Goal: Information Seeking & Learning: Find specific fact

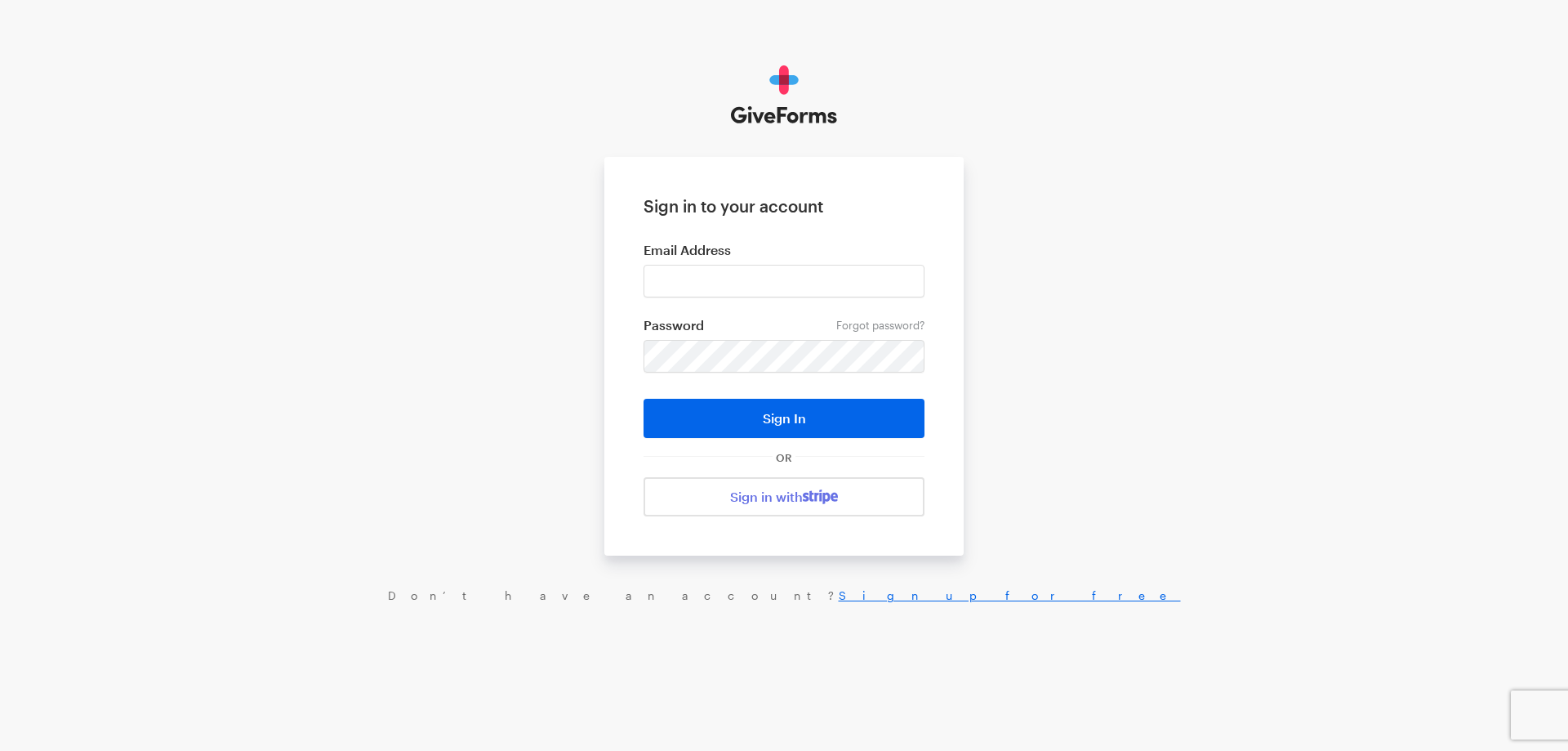
type input "haltura@brightfocus.org"
click at [644, 399] on button "Sign In" at bounding box center [784, 418] width 281 height 40
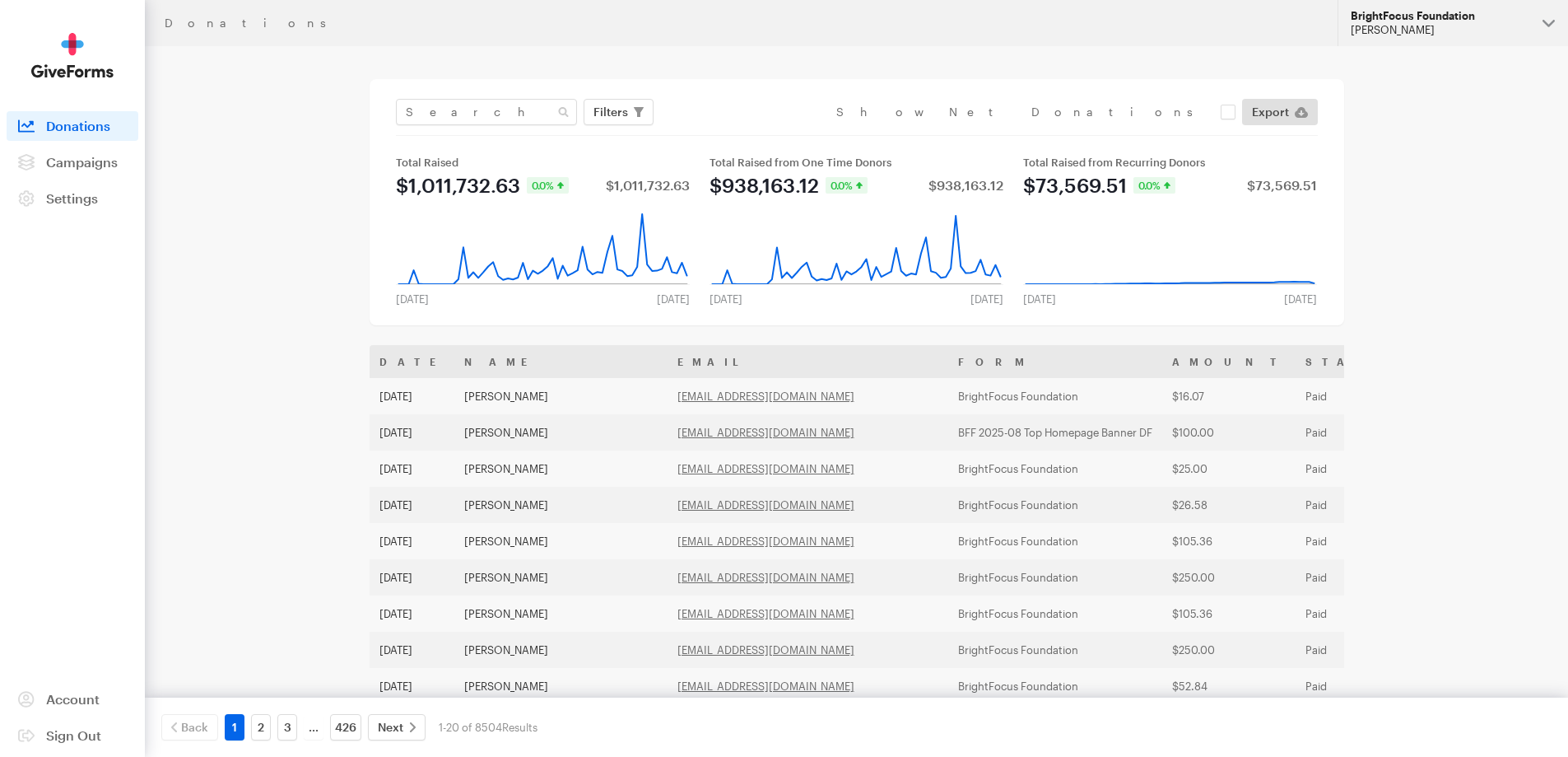
click at [1407, 16] on div "BrightFocus Foundation" at bounding box center [1440, 16] width 178 height 14
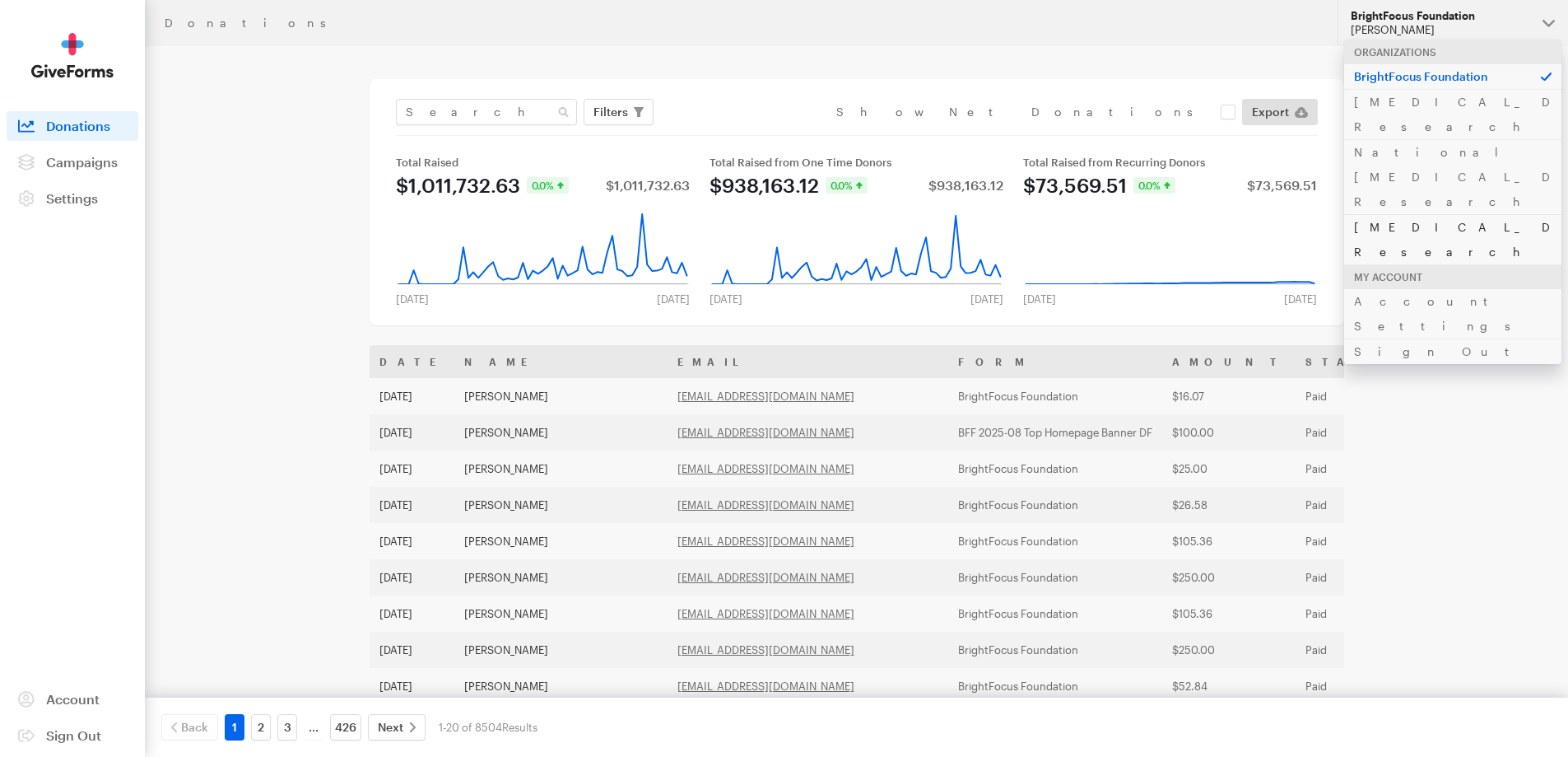
click at [1383, 214] on link "[MEDICAL_DATA] Research" at bounding box center [1452, 239] width 217 height 50
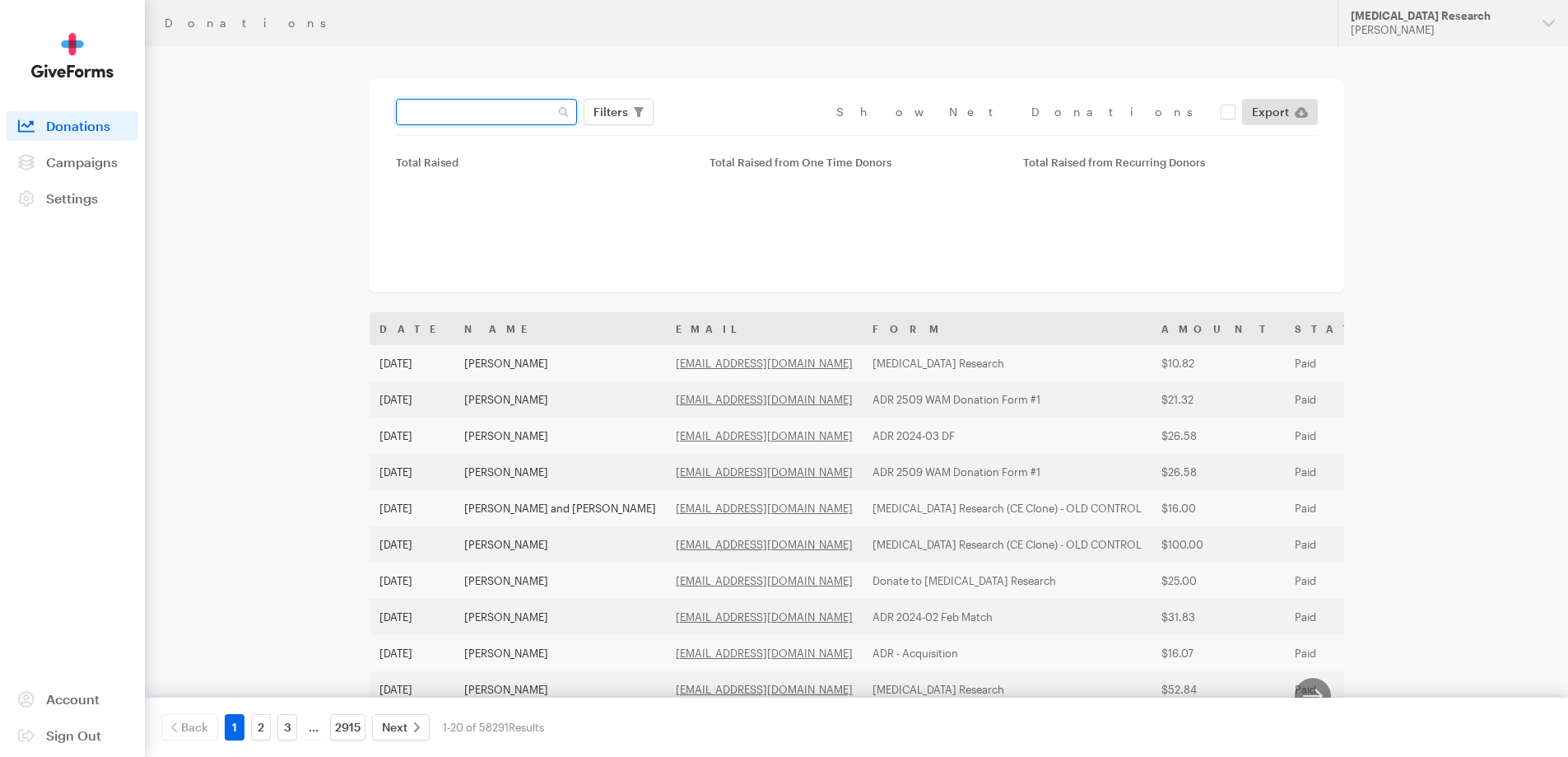
click at [469, 108] on input "text" at bounding box center [486, 111] width 181 height 26
paste input "whiteknght4@aol.com"
type input "whiteknght4@aol.com"
click at [735, 133] on button "Apply" at bounding box center [761, 146] width 53 height 26
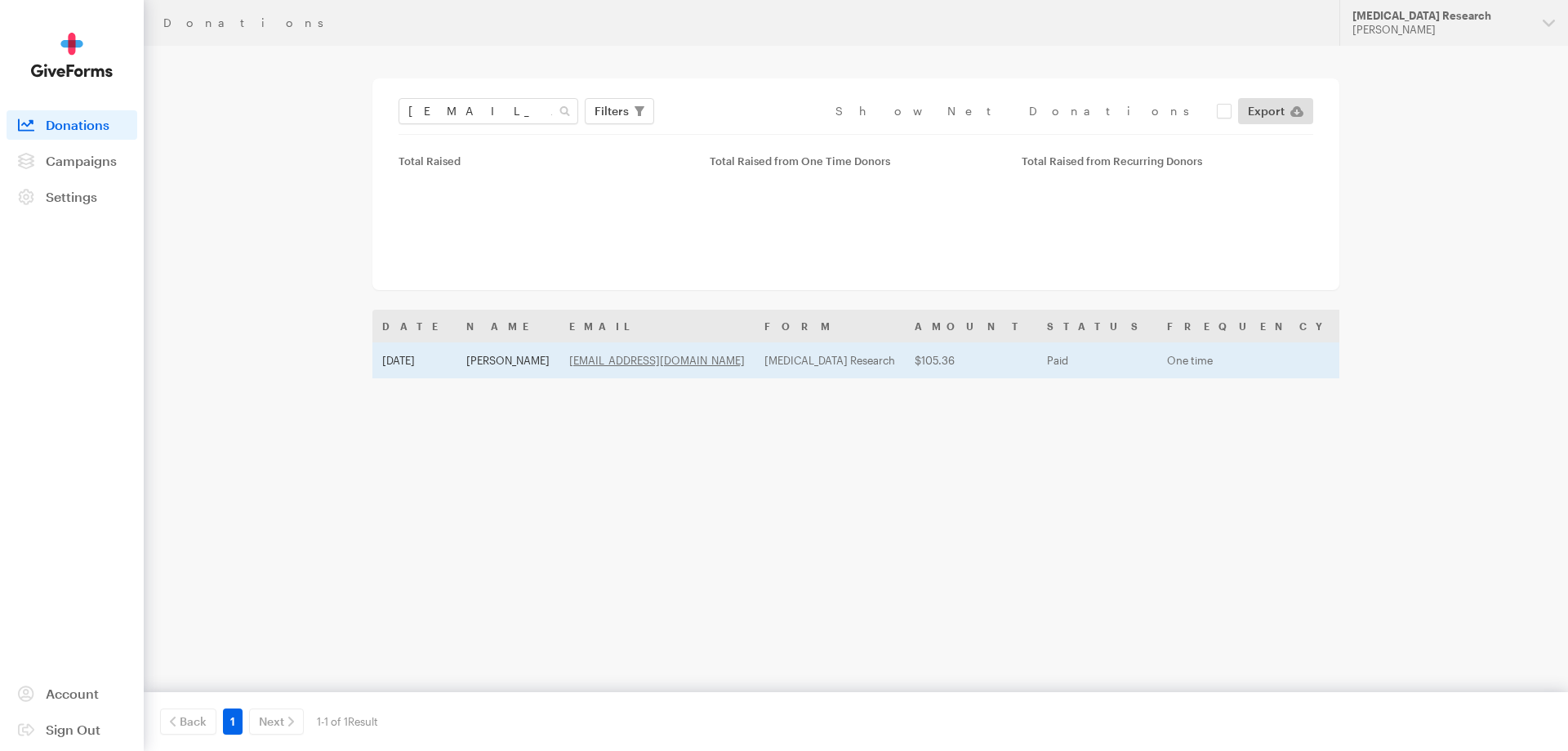
click at [473, 358] on td "[PERSON_NAME]" at bounding box center [508, 360] width 103 height 36
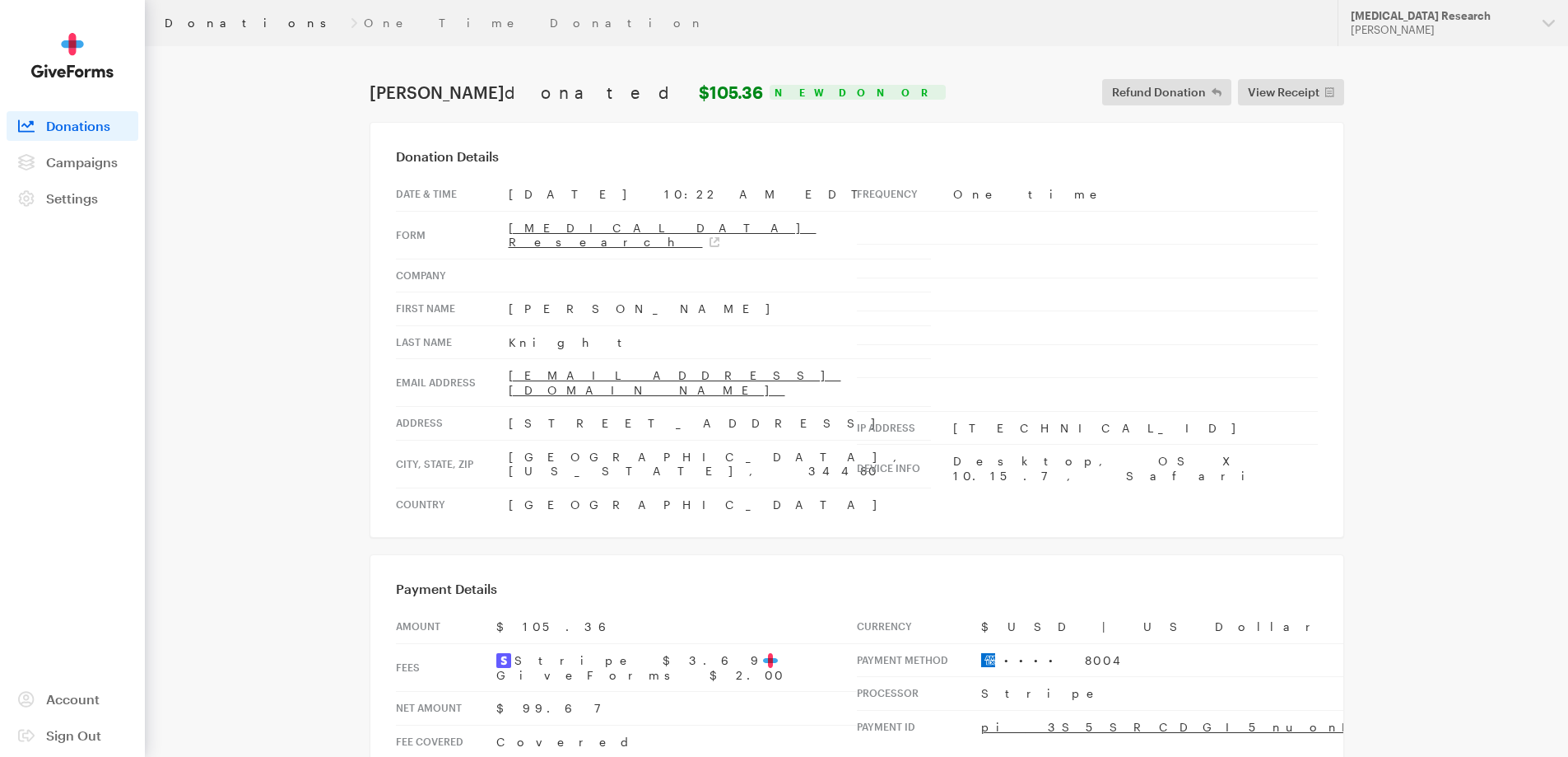
click at [186, 21] on link "Donations" at bounding box center [254, 23] width 179 height 14
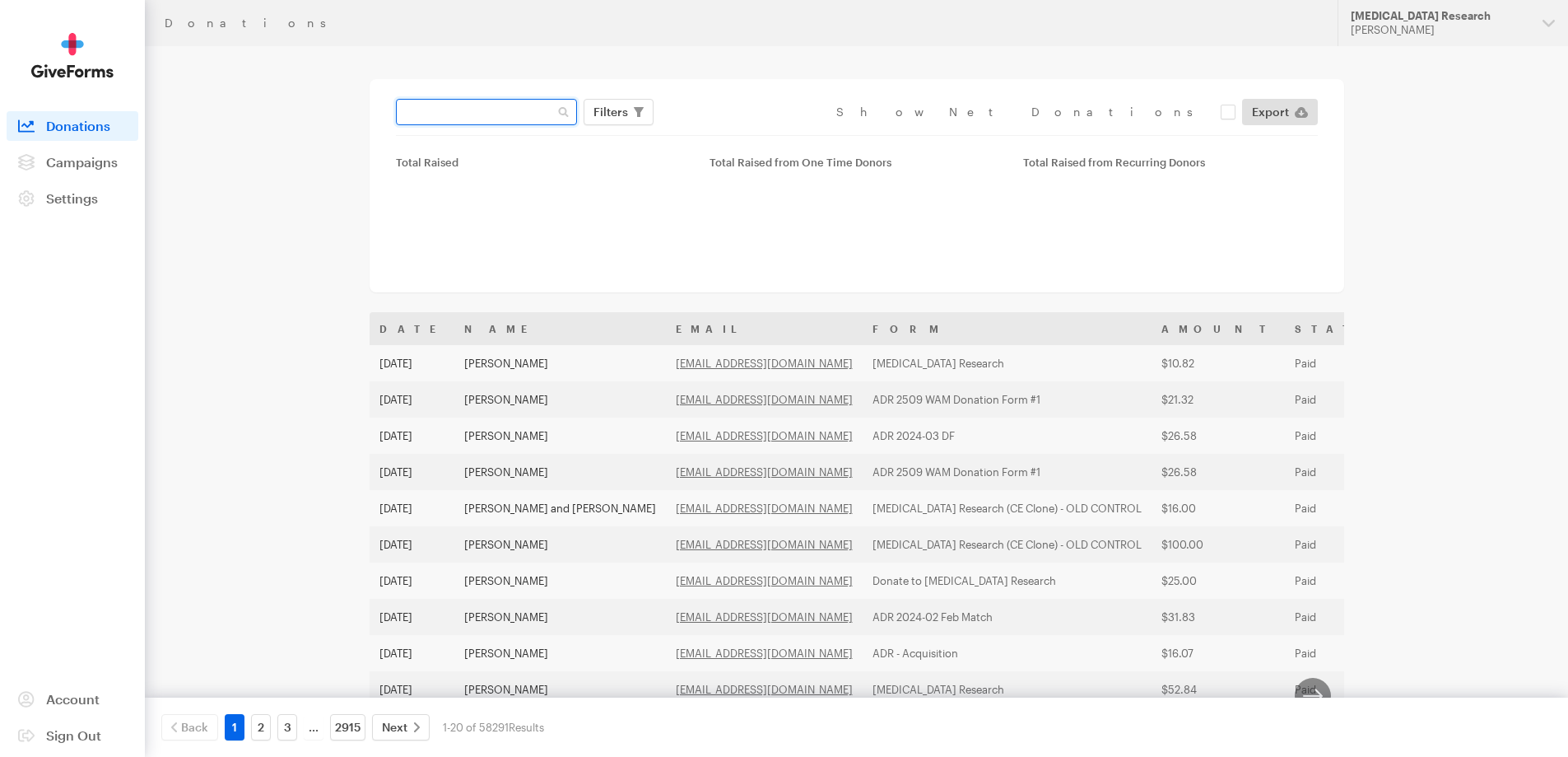
click at [481, 120] on input "text" at bounding box center [486, 111] width 181 height 26
paste input "[EMAIL_ADDRESS][DOMAIN_NAME]"
type input "[EMAIL_ADDRESS][DOMAIN_NAME]"
click at [735, 133] on button "Apply" at bounding box center [761, 146] width 53 height 26
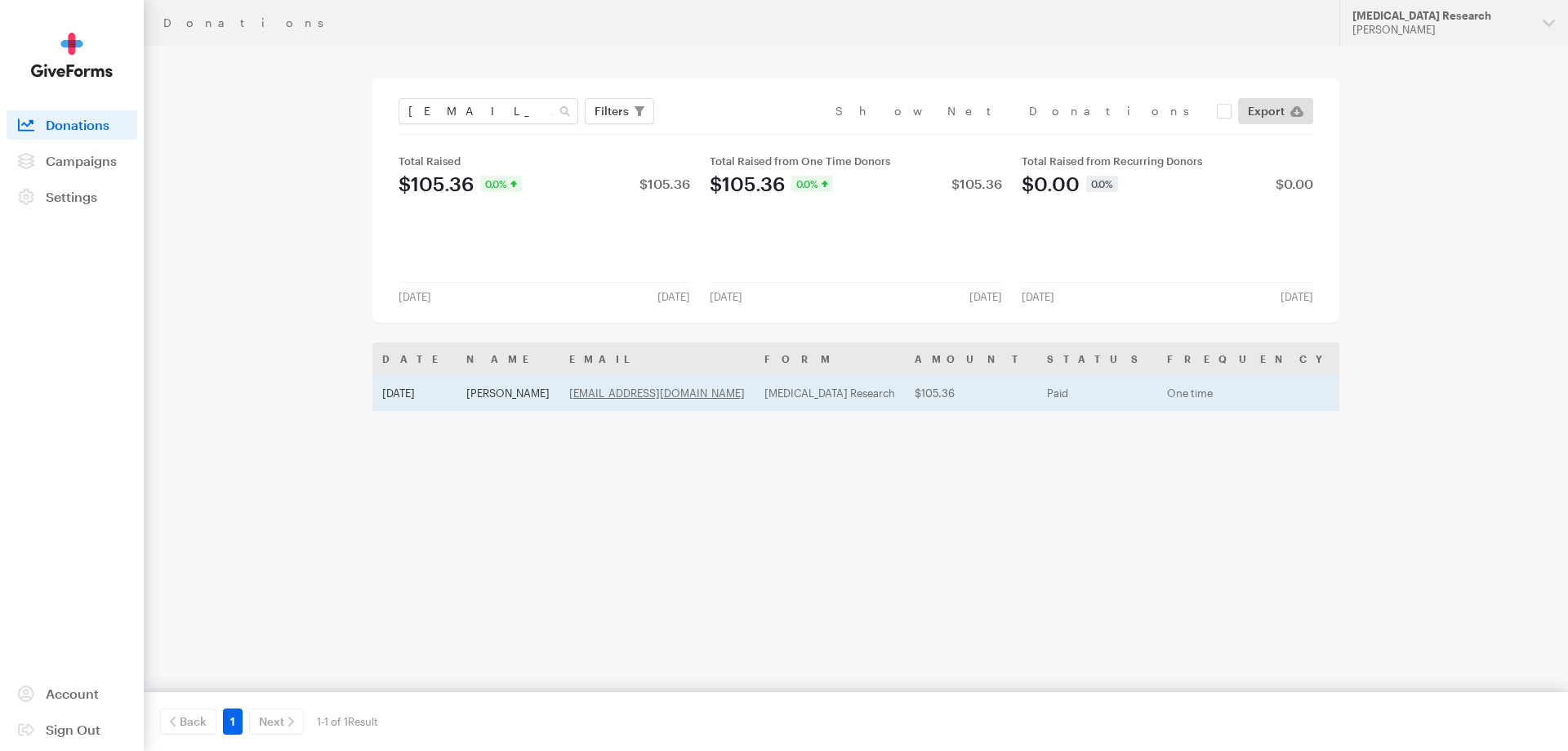
click at [476, 353] on th "Name" at bounding box center [508, 358] width 103 height 33
click at [484, 385] on td "Rachel Roberts" at bounding box center [502, 393] width 103 height 36
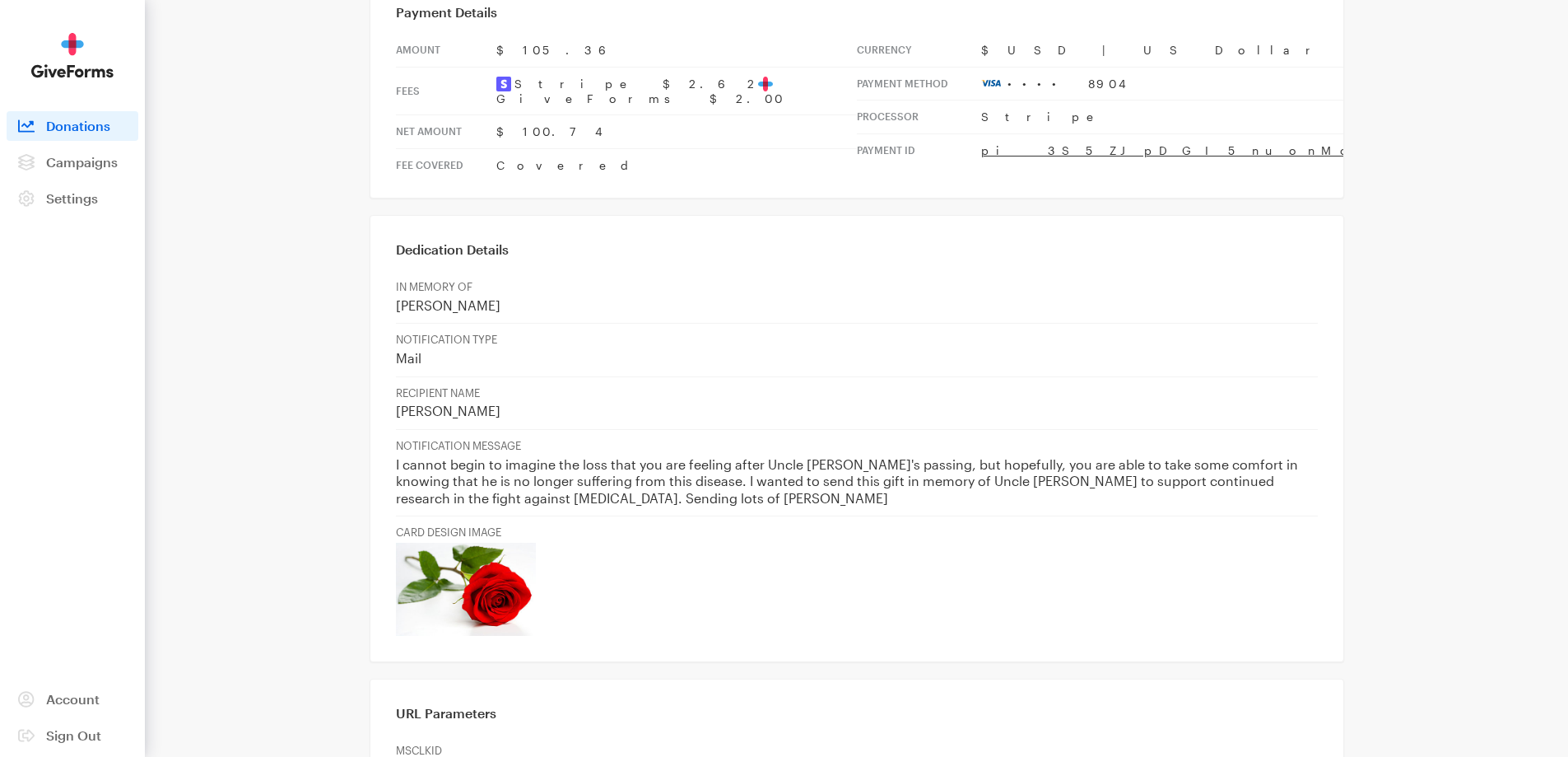
scroll to position [658, 0]
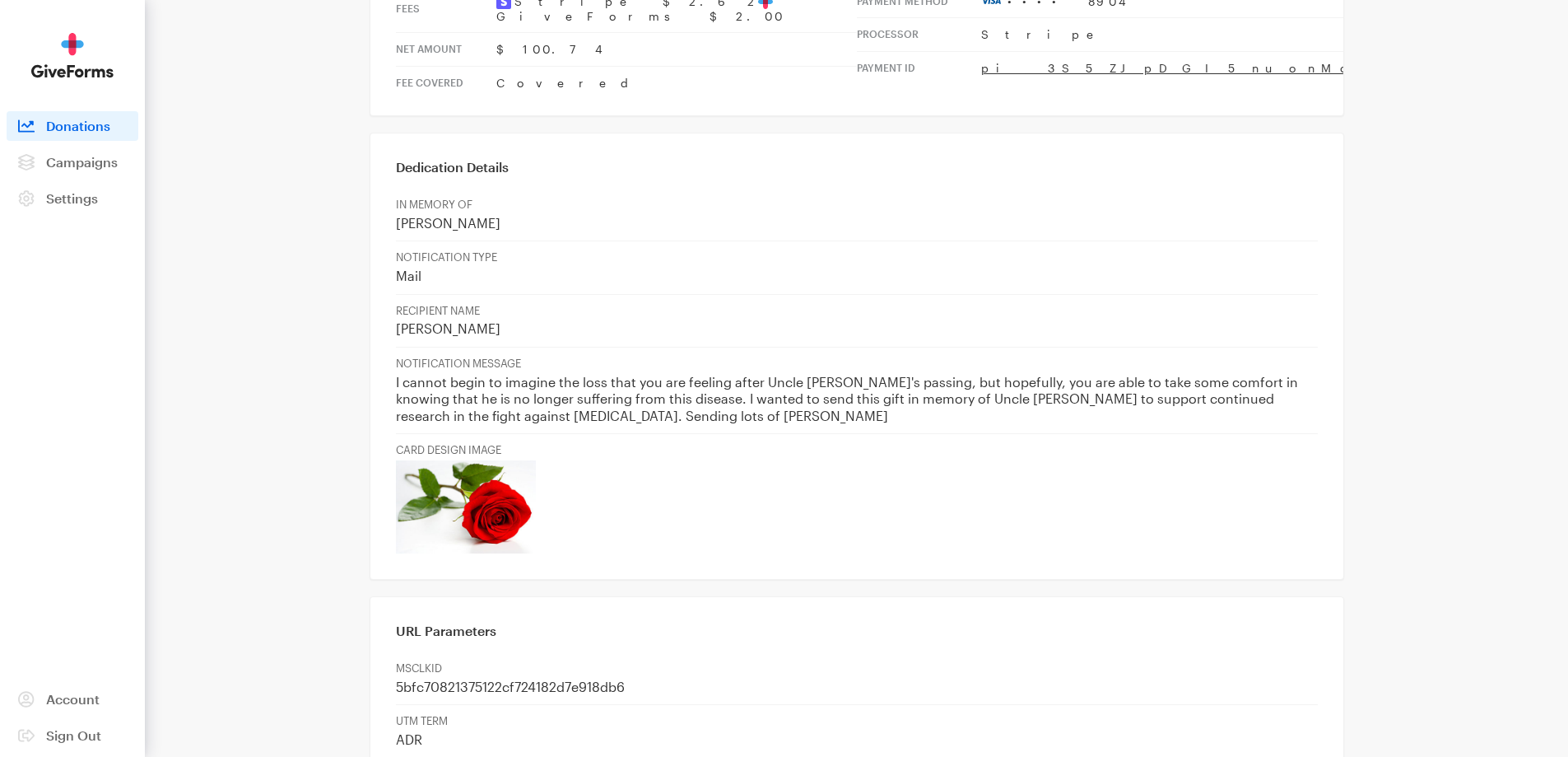
click at [1039, 374] on p "I cannot begin to imagine the loss that you are feeling after Uncle [PERSON_NAM…" at bounding box center [856, 399] width 922 height 51
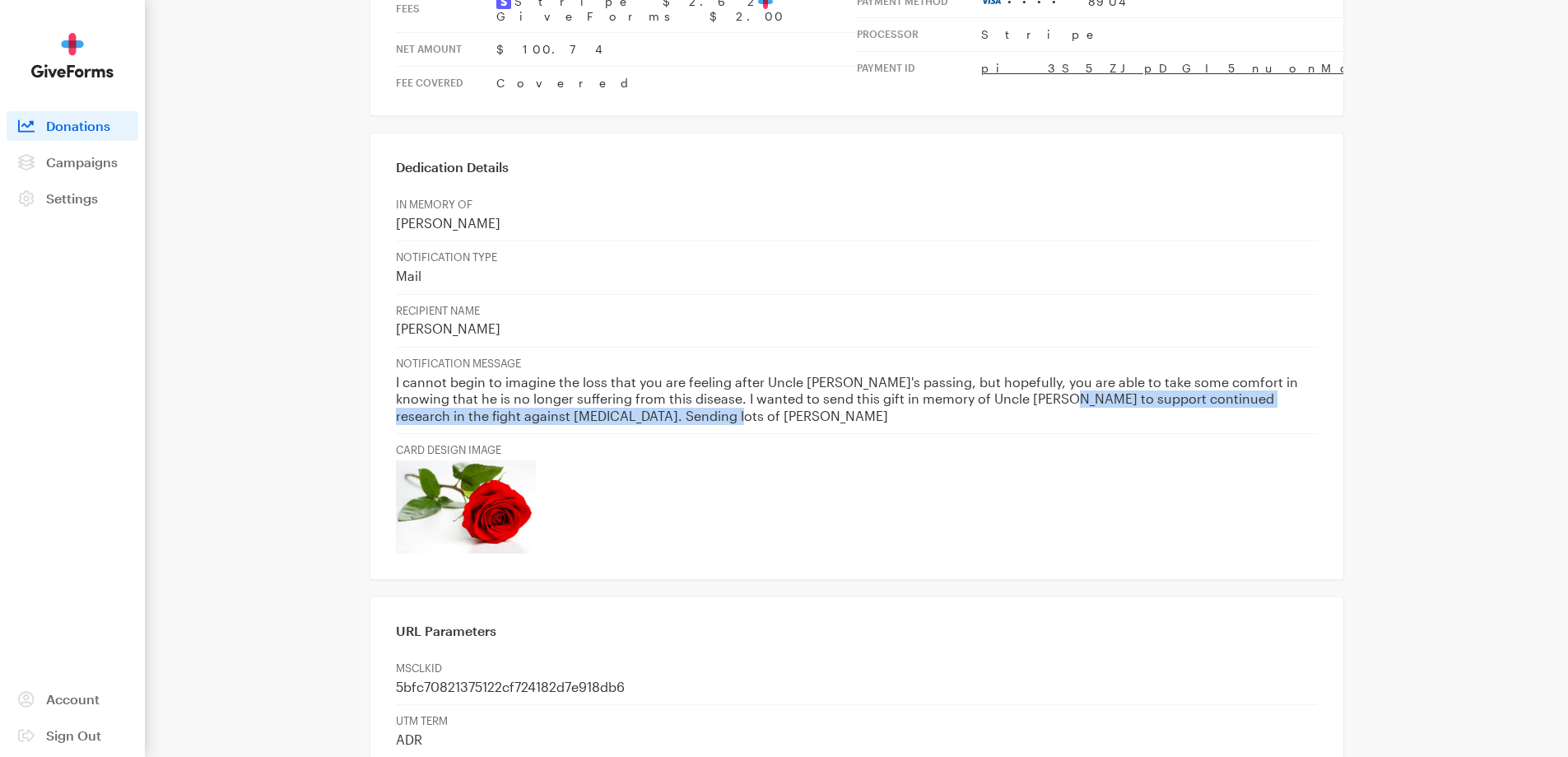
drag, startPoint x: 1008, startPoint y: 341, endPoint x: 1018, endPoint y: 355, distance: 17.2
click at [1018, 374] on p "I cannot begin to imagine the loss that you are feeling after Uncle [PERSON_NAM…" at bounding box center [856, 399] width 922 height 51
copy p "rt continued research in the fight against [MEDICAL_DATA]. Sending lots of [PER…"
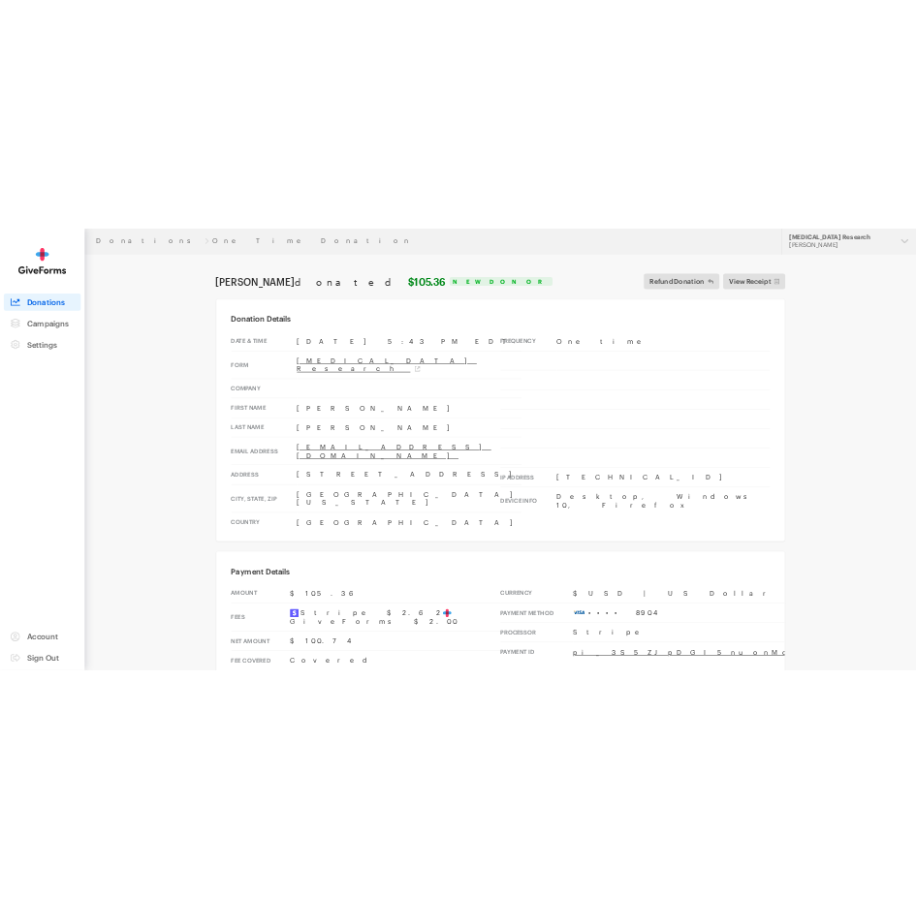
scroll to position [0, 0]
